Goal: Check status: Check status

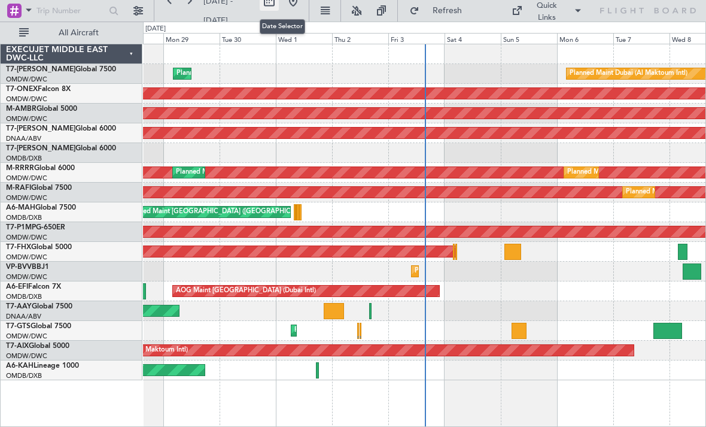
click at [279, 5] on button at bounding box center [269, 1] width 19 height 19
select select "9"
select select "2025"
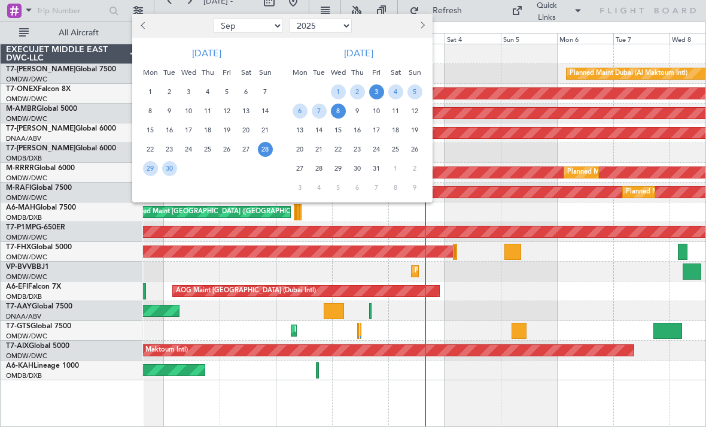
click at [372, 91] on span "3" at bounding box center [376, 91] width 15 height 15
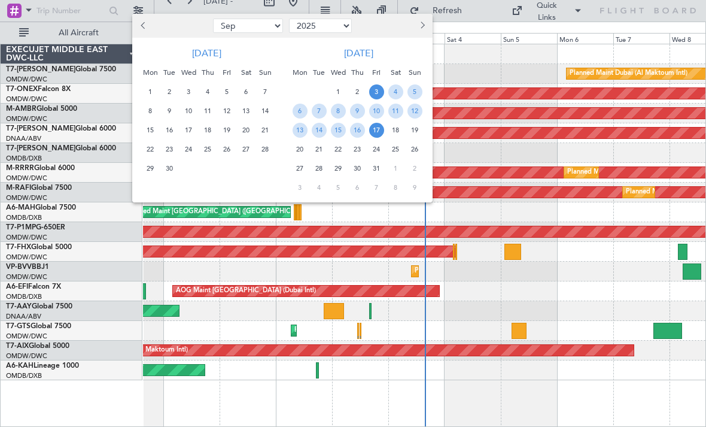
click at [378, 130] on span "17" at bounding box center [376, 130] width 15 height 15
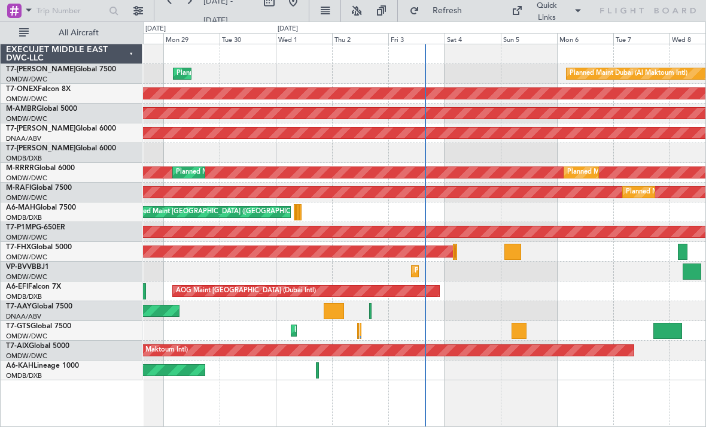
select select "10"
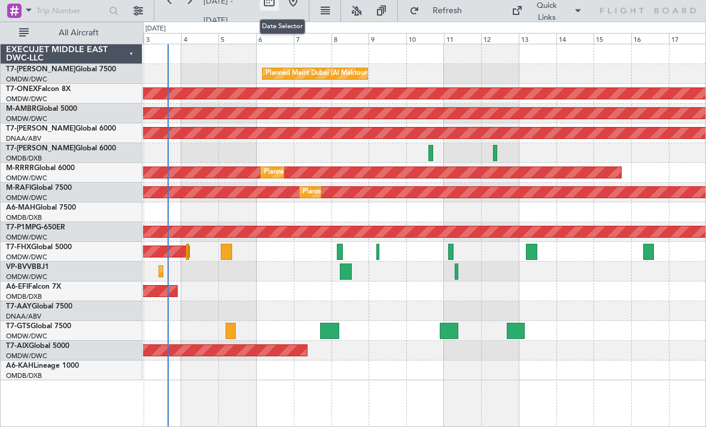
click at [279, 4] on button at bounding box center [269, 1] width 19 height 19
select select "10"
select select "2025"
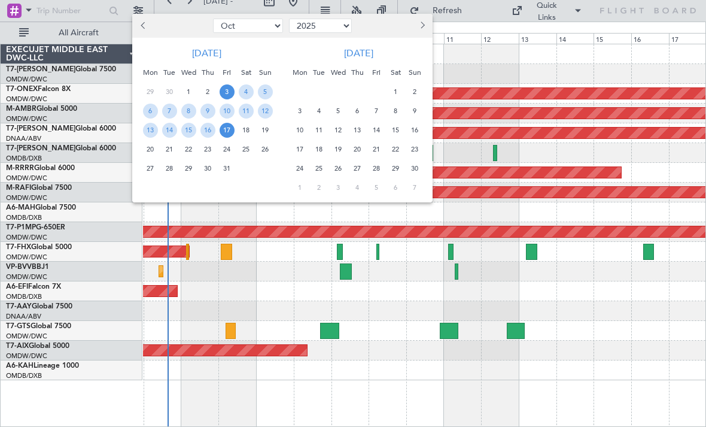
click at [227, 128] on span "17" at bounding box center [227, 130] width 15 height 15
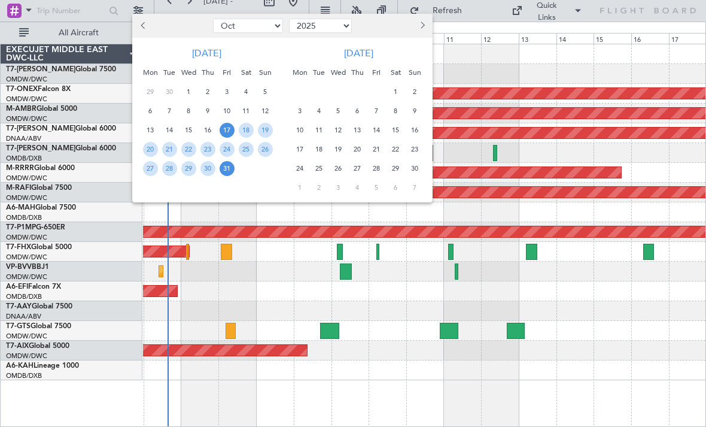
click at [227, 163] on span "31" at bounding box center [227, 168] width 15 height 15
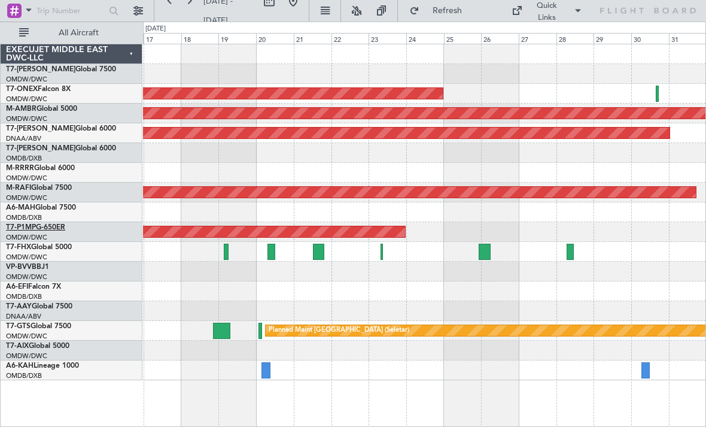
click at [63, 228] on link "T7-P1MP G-650ER" at bounding box center [35, 227] width 59 height 7
